Goal: Task Accomplishment & Management: Use online tool/utility

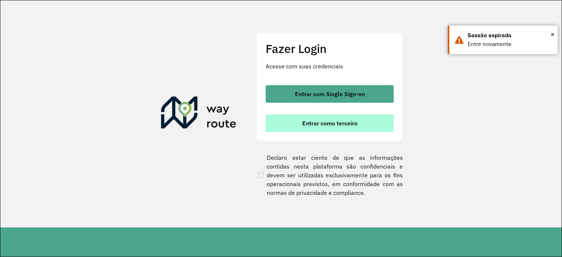
click at [326, 121] on span "Entrar como terceiro" at bounding box center [329, 123] width 55 height 6
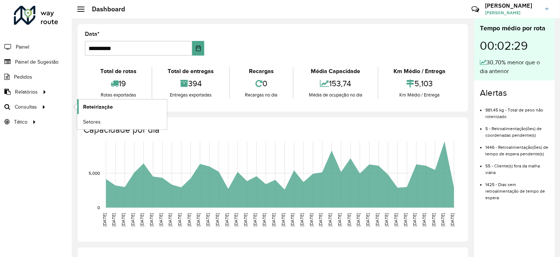
click at [112, 107] on link "Roteirização" at bounding box center [122, 107] width 90 height 15
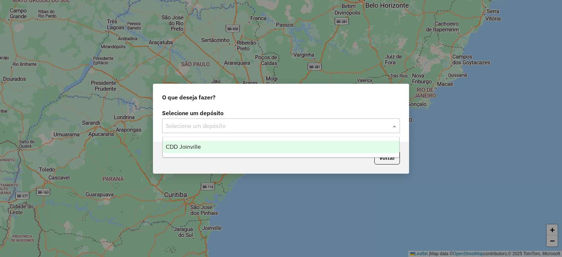
drag, startPoint x: 206, startPoint y: 126, endPoint x: 206, endPoint y: 134, distance: 8.4
click at [205, 126] on input "text" at bounding box center [274, 126] width 216 height 9
click at [208, 149] on div "CDD Joinville" at bounding box center [281, 147] width 237 height 12
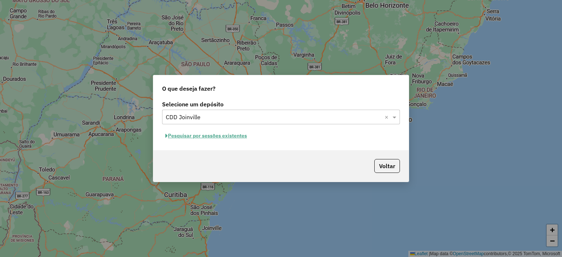
click at [217, 139] on button "Pesquisar por sessões existentes" at bounding box center [206, 135] width 88 height 11
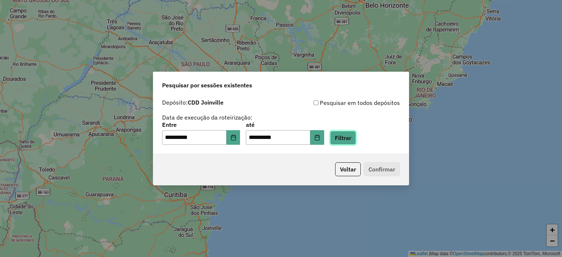
click at [356, 142] on button "Filtrar" at bounding box center [343, 138] width 26 height 14
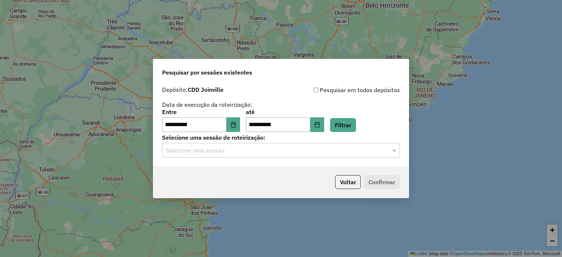
click at [257, 156] on div "Selecione uma sessão" at bounding box center [281, 150] width 238 height 15
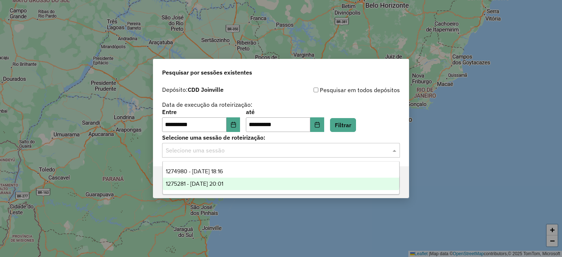
click at [241, 185] on div "1275281 - [DATE] 20:01" at bounding box center [281, 184] width 237 height 12
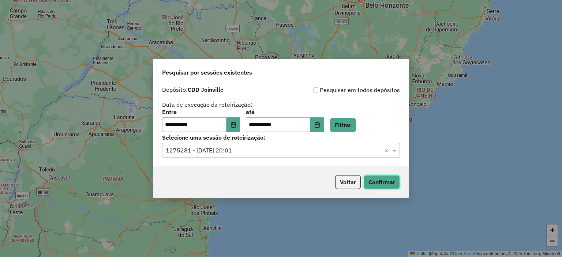
click at [375, 188] on button "Confirmar" at bounding box center [382, 182] width 36 height 14
click at [233, 154] on input "text" at bounding box center [274, 150] width 216 height 9
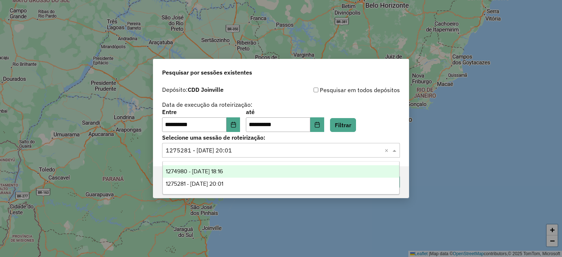
click at [244, 172] on div "1274980 - [DATE] 18:16" at bounding box center [281, 171] width 237 height 12
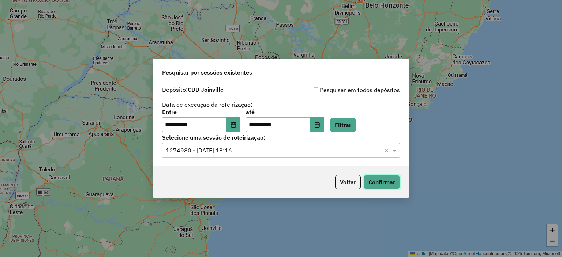
click at [386, 184] on button "Confirmar" at bounding box center [382, 182] width 36 height 14
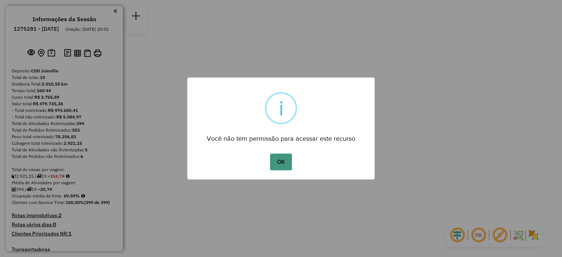
click at [270, 168] on div "OK No Cancel" at bounding box center [280, 162] width 187 height 20
click at [271, 168] on button "OK" at bounding box center [281, 162] width 22 height 17
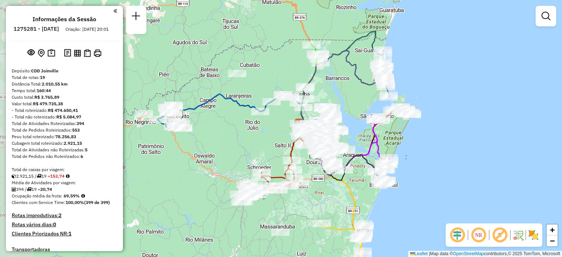
drag, startPoint x: 255, startPoint y: 219, endPoint x: 296, endPoint y: 205, distance: 43.3
click at [296, 206] on div "Janela de atendimento Grade de atendimento Capacidade Transportadoras Veículos …" at bounding box center [281, 128] width 562 height 257
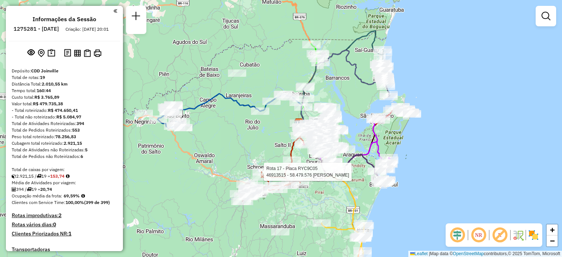
select select "**********"
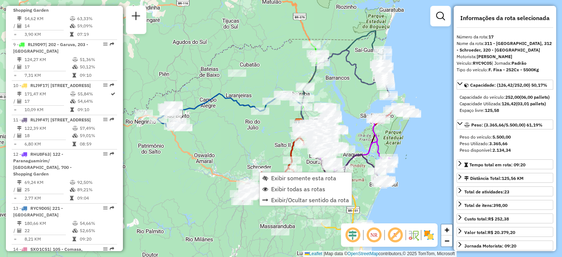
scroll to position [994, 0]
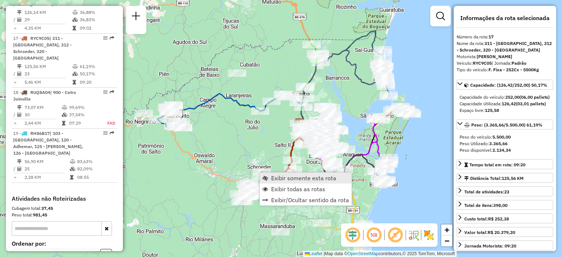
click at [301, 178] on span "Exibir somente esta rota" at bounding box center [303, 178] width 65 height 6
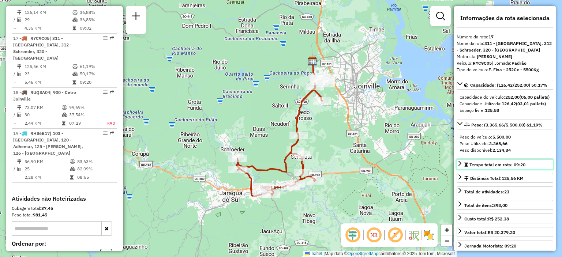
click at [535, 169] on link "Tempo total em rota: 09:20" at bounding box center [505, 165] width 97 height 10
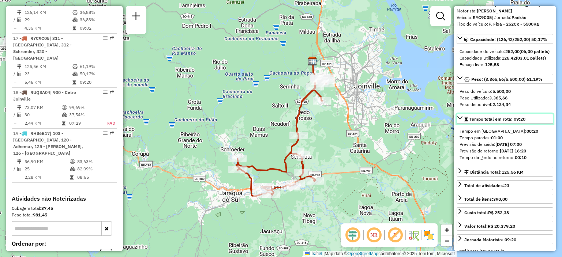
scroll to position [110, 0]
